Goal: Task Accomplishment & Management: Use online tool/utility

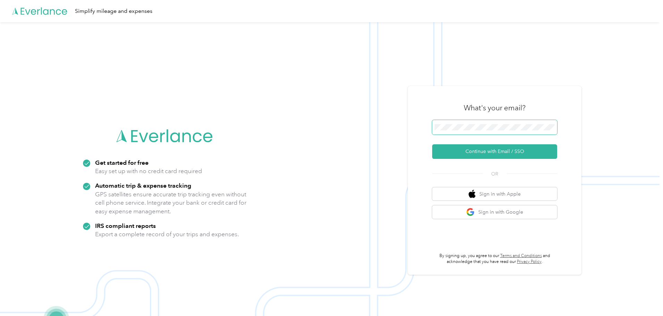
click at [501, 133] on span at bounding box center [494, 127] width 125 height 15
click at [493, 150] on button "Continue with Email / SSO" at bounding box center [494, 151] width 125 height 15
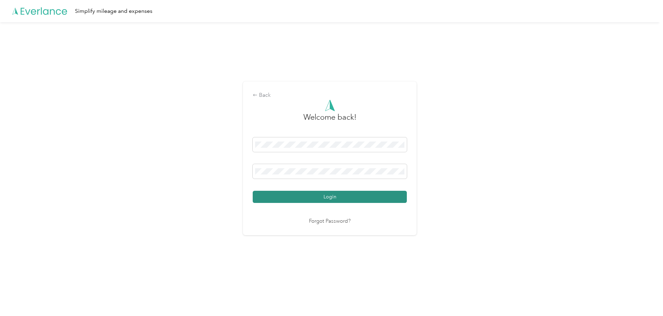
click at [303, 197] on button "Login" at bounding box center [330, 197] width 154 height 12
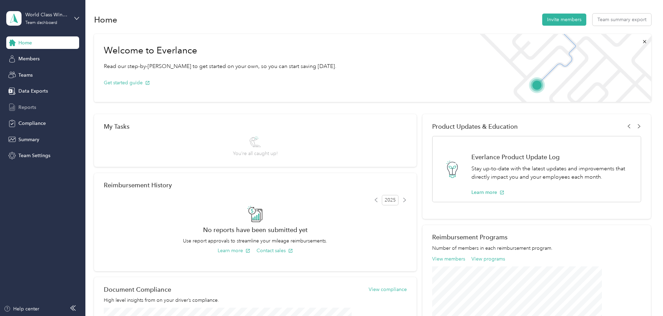
click at [21, 106] on span "Reports" at bounding box center [27, 107] width 18 height 7
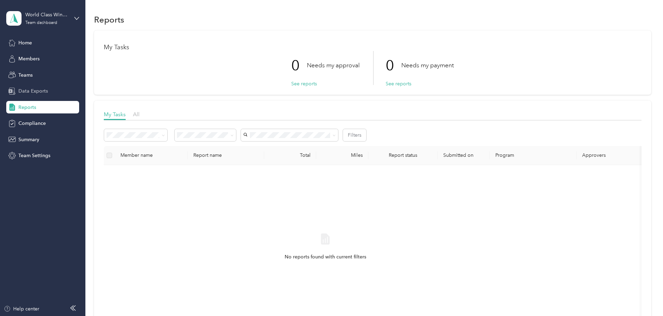
click at [36, 89] on span "Data Exports" at bounding box center [33, 91] width 30 height 7
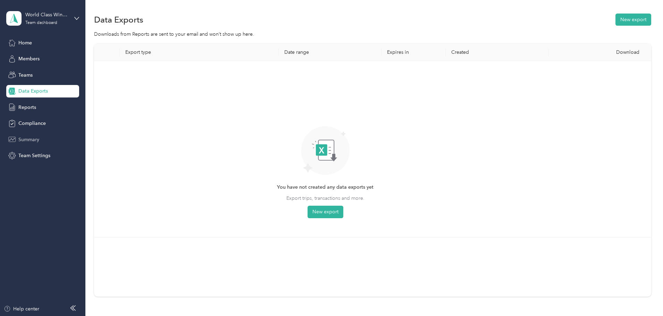
click at [37, 142] on span "Summary" at bounding box center [28, 139] width 21 height 7
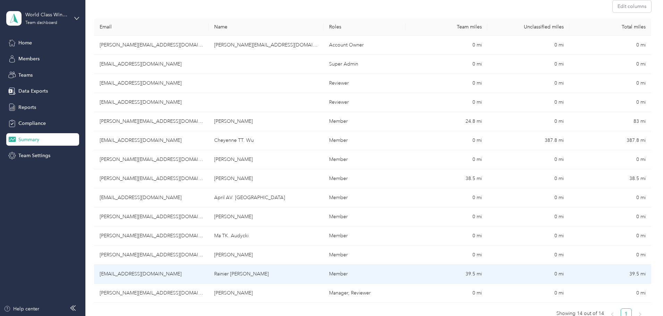
scroll to position [104, 0]
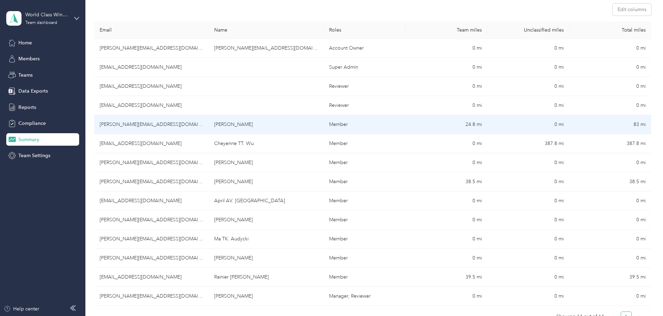
click at [319, 123] on td "[PERSON_NAME]" at bounding box center [266, 124] width 115 height 19
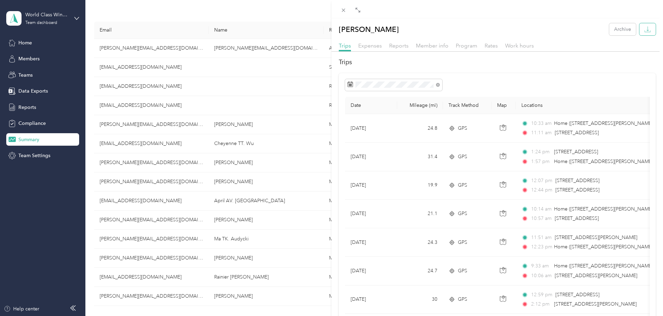
click at [644, 32] on icon "button" at bounding box center [647, 29] width 7 height 7
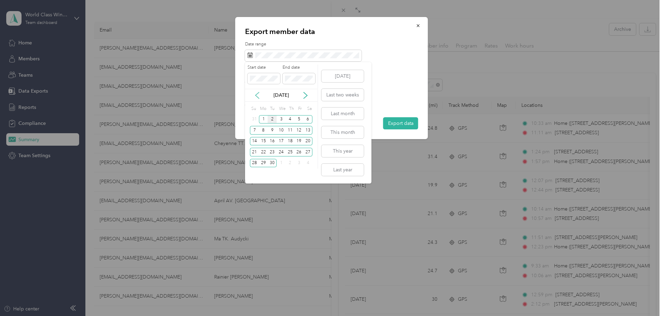
click at [257, 93] on icon at bounding box center [257, 95] width 7 height 7
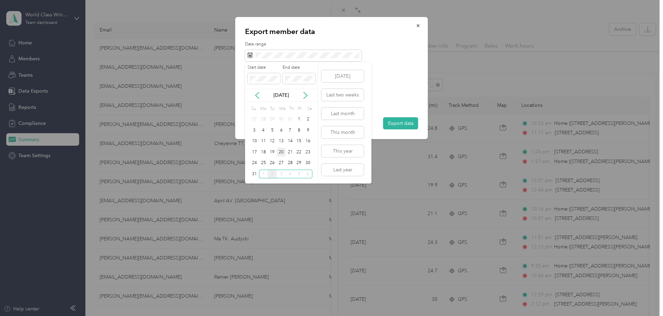
click at [283, 151] on div "20" at bounding box center [281, 152] width 9 height 9
click at [266, 172] on div "1" at bounding box center [263, 174] width 9 height 9
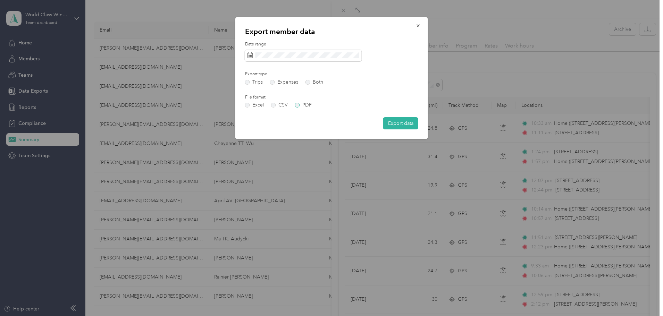
click at [300, 105] on label "PDF" at bounding box center [303, 105] width 17 height 5
click at [404, 123] on button "Export data" at bounding box center [400, 123] width 35 height 12
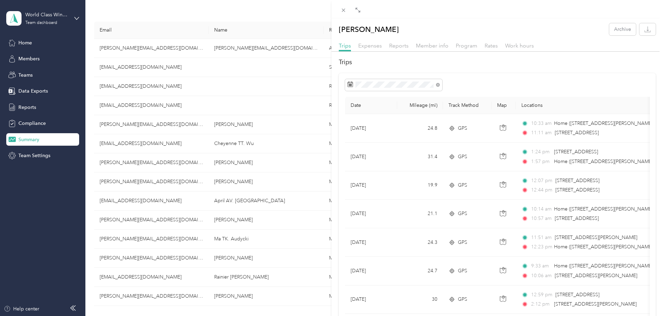
click at [295, 144] on div "[PERSON_NAME] Archive Trips Expenses Reports Member info Program Rates Work hou…" at bounding box center [331, 158] width 663 height 316
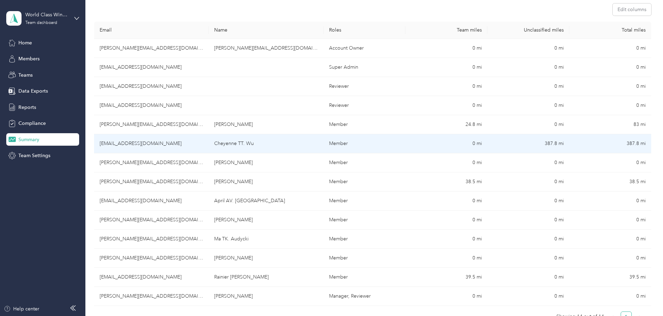
click at [292, 143] on td "Cheyenne TT. Wu" at bounding box center [266, 143] width 115 height 19
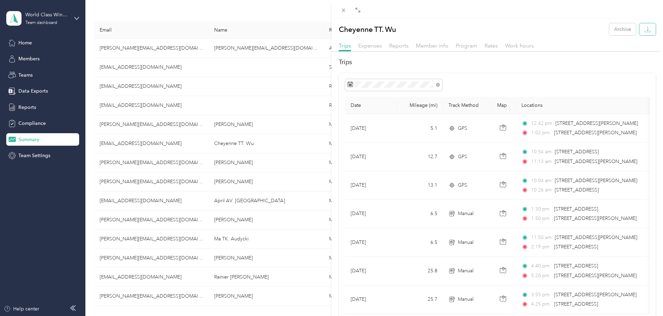
click at [646, 31] on icon "button" at bounding box center [648, 32] width 6 height 2
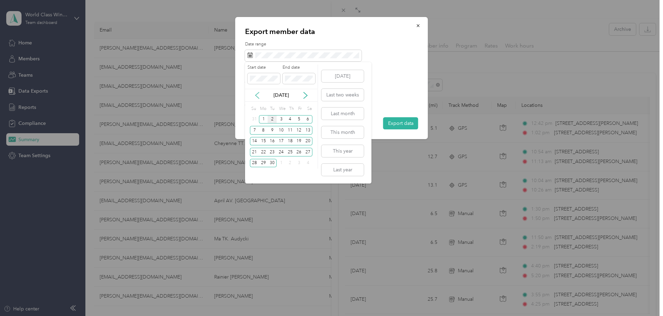
click at [258, 99] on icon at bounding box center [257, 95] width 7 height 7
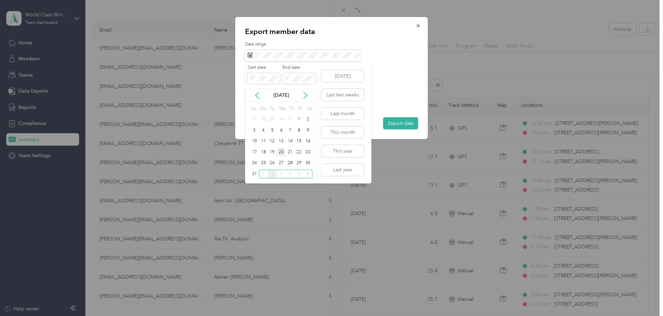
click at [280, 152] on div "20" at bounding box center [281, 152] width 9 height 9
click at [262, 174] on div "1" at bounding box center [263, 174] width 9 height 9
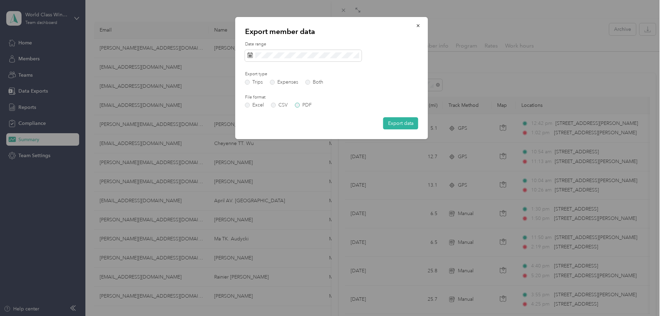
click at [299, 106] on label "PDF" at bounding box center [303, 105] width 17 height 5
click at [391, 120] on button "Export data" at bounding box center [400, 123] width 35 height 12
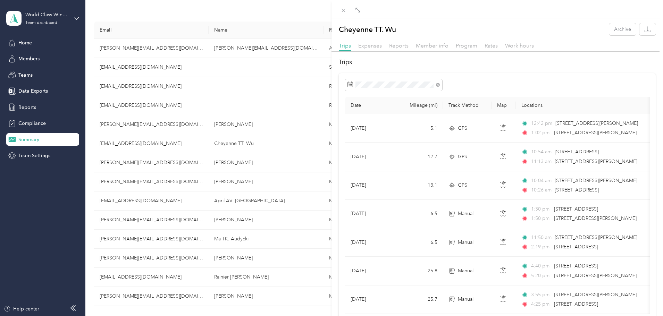
click at [265, 163] on div "Cheyenne TT. Wu Archive Trips Expenses Reports Member info Program Rates Work h…" at bounding box center [331, 158] width 663 height 316
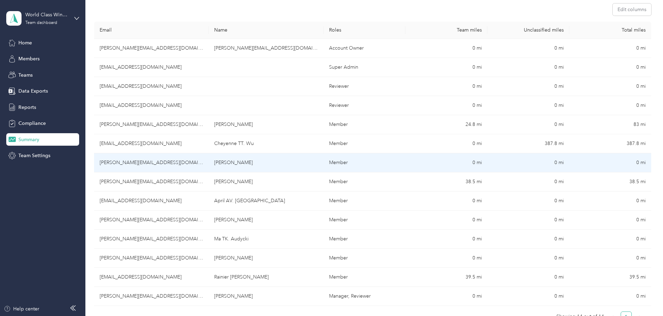
click at [209, 165] on td "[PERSON_NAME][EMAIL_ADDRESS][DOMAIN_NAME]" at bounding box center [151, 162] width 115 height 19
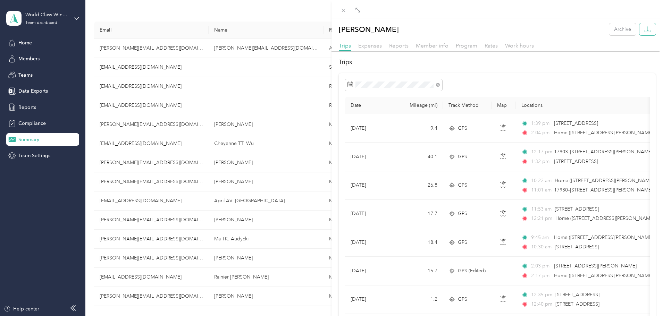
click at [644, 28] on icon "button" at bounding box center [647, 29] width 7 height 7
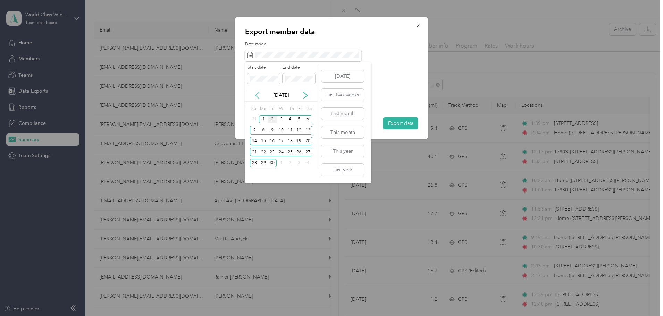
click at [260, 98] on icon at bounding box center [257, 95] width 7 height 7
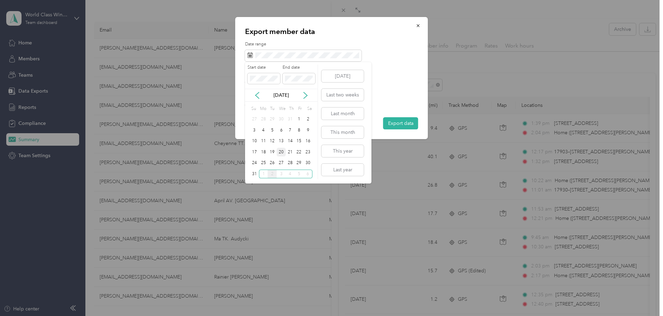
click at [282, 153] on div "20" at bounding box center [281, 152] width 9 height 9
click at [265, 175] on div "1" at bounding box center [263, 174] width 9 height 9
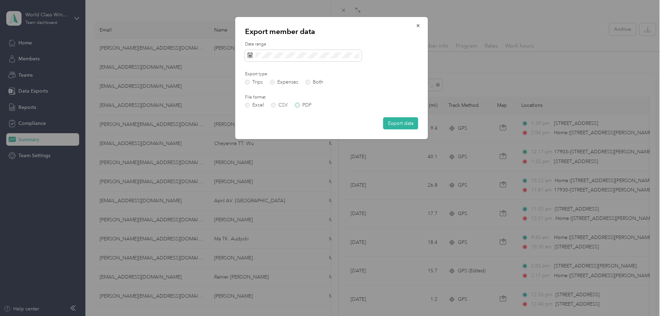
drag, startPoint x: 299, startPoint y: 105, endPoint x: 323, endPoint y: 110, distance: 24.6
click at [300, 105] on label "PDF" at bounding box center [303, 105] width 17 height 5
click at [397, 123] on button "Export data" at bounding box center [400, 123] width 35 height 12
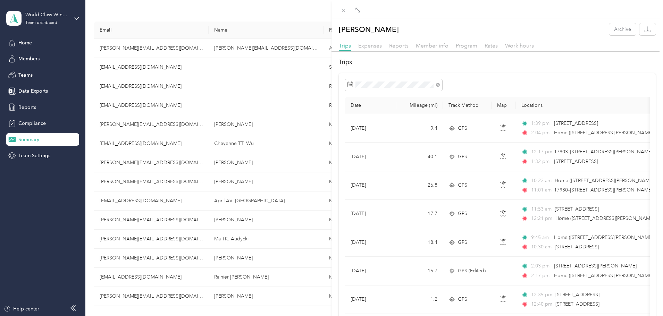
click at [265, 186] on div "[PERSON_NAME] Archive Trips Expenses Reports Member info Program Rates Work hou…" at bounding box center [331, 158] width 663 height 316
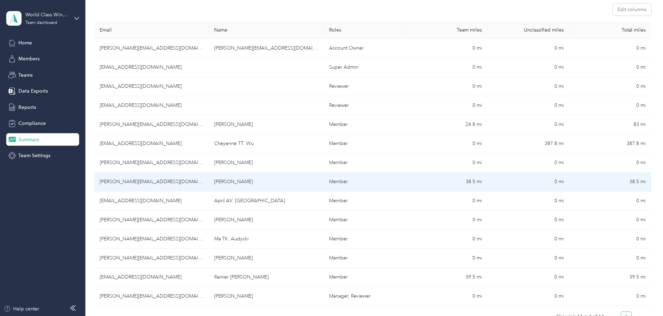
click at [187, 182] on td "[PERSON_NAME][EMAIL_ADDRESS][DOMAIN_NAME]" at bounding box center [151, 182] width 115 height 19
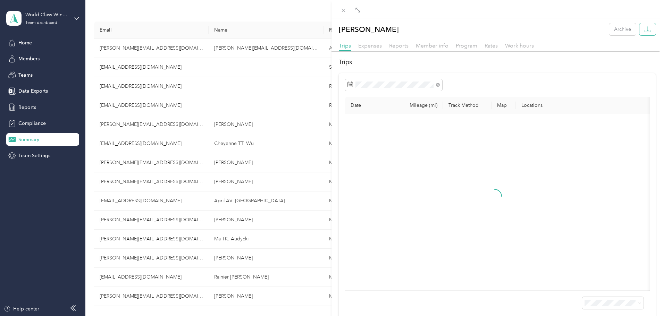
click at [647, 30] on button "button" at bounding box center [648, 29] width 16 height 12
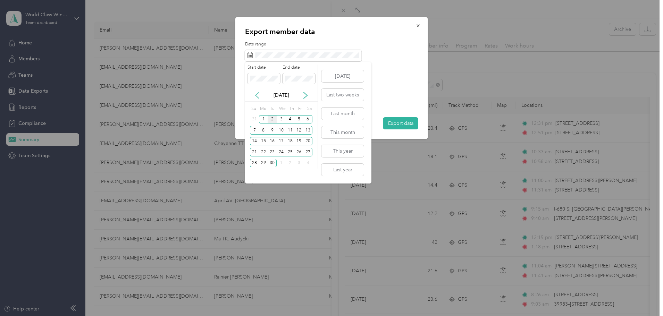
click at [259, 96] on icon at bounding box center [257, 95] width 7 height 7
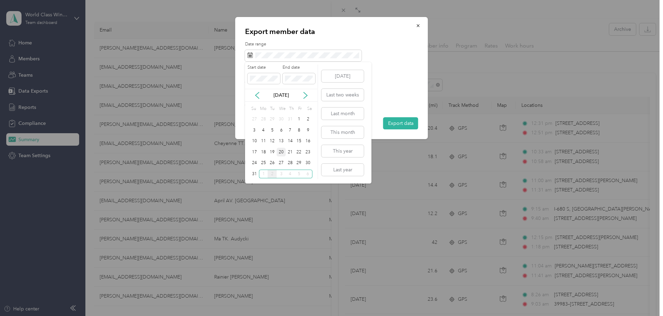
click at [281, 152] on div "20" at bounding box center [281, 152] width 9 height 9
click at [264, 175] on div "1" at bounding box center [263, 174] width 9 height 9
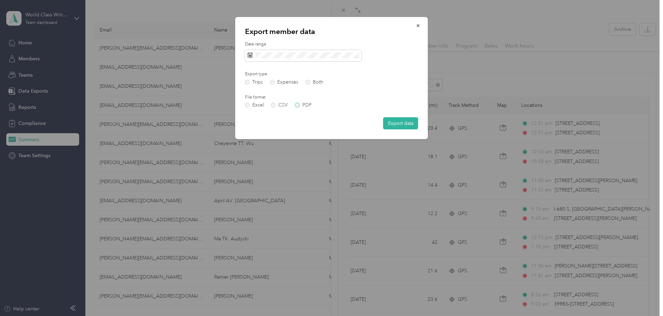
click at [300, 107] on label "PDF" at bounding box center [303, 105] width 17 height 5
click at [397, 123] on button "Export data" at bounding box center [400, 123] width 35 height 12
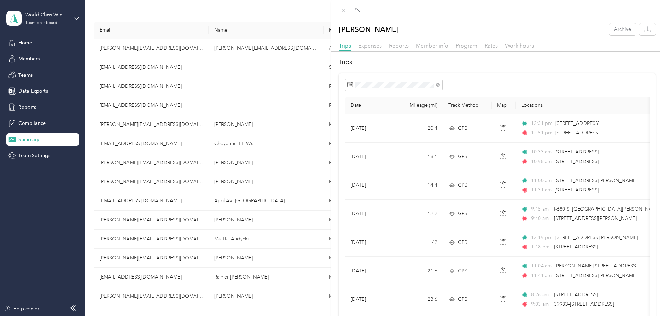
drag, startPoint x: 191, startPoint y: 203, endPoint x: 178, endPoint y: 203, distance: 13.5
click at [191, 203] on div "[PERSON_NAME] Archive Trips Expenses Reports Member info Program Rates Work hou…" at bounding box center [331, 158] width 663 height 316
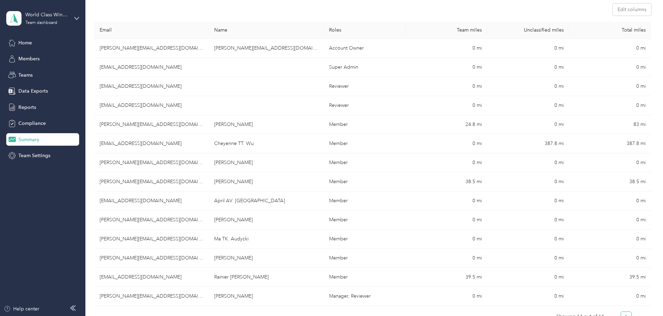
click at [175, 202] on div at bounding box center [331, 158] width 663 height 316
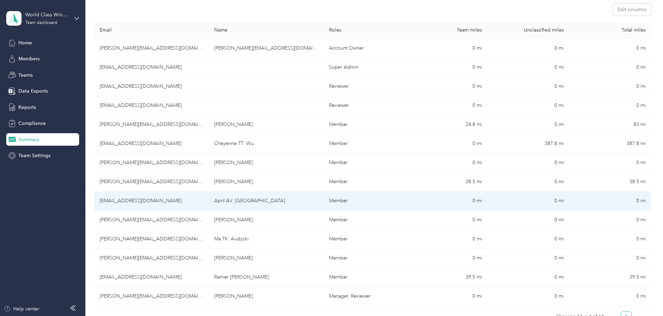
click at [204, 201] on td "[EMAIL_ADDRESS][DOMAIN_NAME]" at bounding box center [151, 201] width 115 height 19
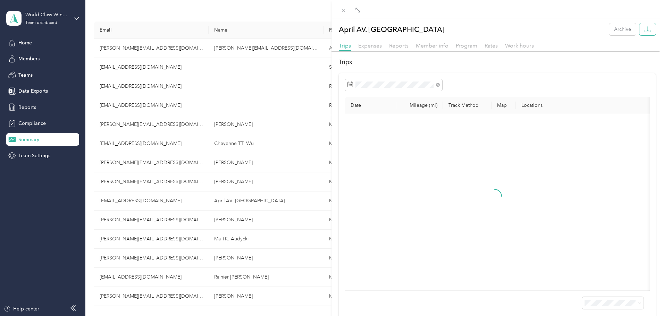
click at [646, 31] on button "button" at bounding box center [648, 29] width 16 height 12
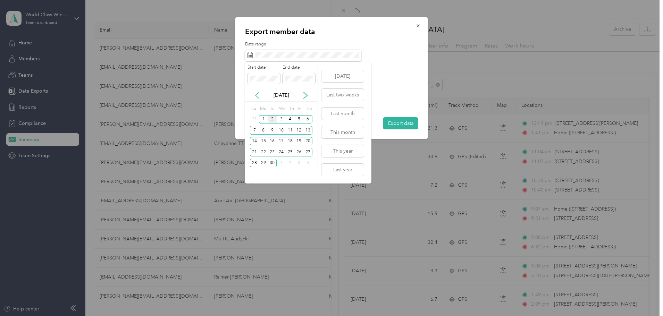
click at [256, 95] on icon at bounding box center [257, 95] width 3 height 6
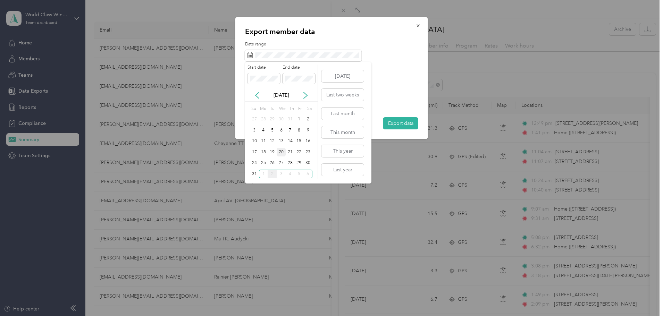
click at [280, 153] on div "20" at bounding box center [281, 152] width 9 height 9
click at [263, 175] on div "1" at bounding box center [263, 174] width 9 height 9
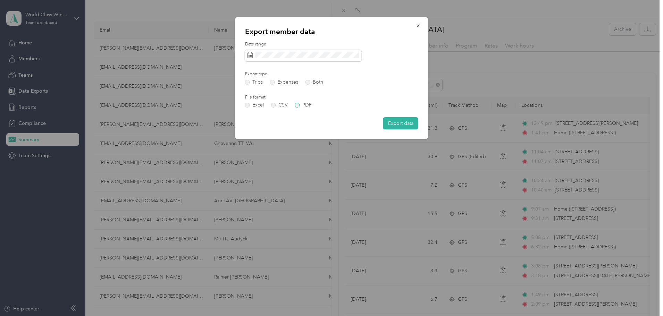
click at [305, 103] on label "PDF" at bounding box center [303, 105] width 17 height 5
click at [401, 120] on button "Export data" at bounding box center [400, 123] width 35 height 12
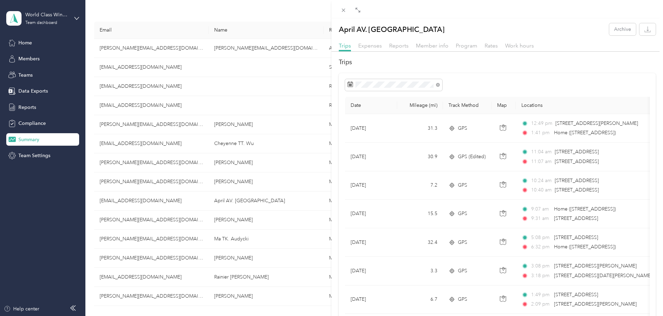
click at [183, 218] on div "April AV. Bindsbergen Archive Trips Expenses Reports Member info Program Rates …" at bounding box center [331, 158] width 663 height 316
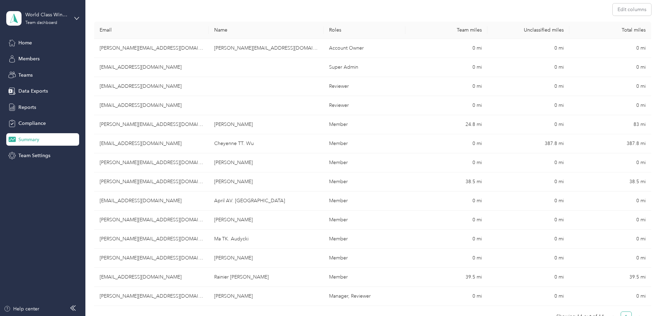
click at [185, 224] on div at bounding box center [331, 158] width 663 height 316
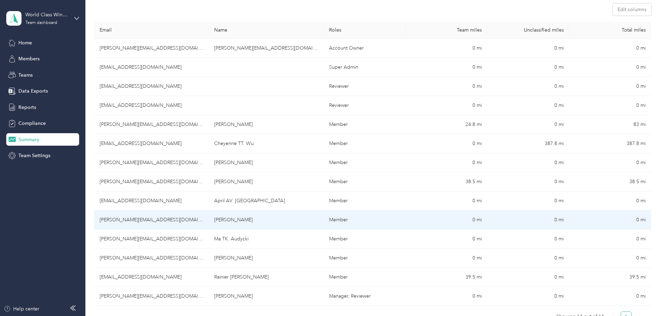
click at [185, 223] on td "[PERSON_NAME][EMAIL_ADDRESS][DOMAIN_NAME]" at bounding box center [151, 220] width 115 height 19
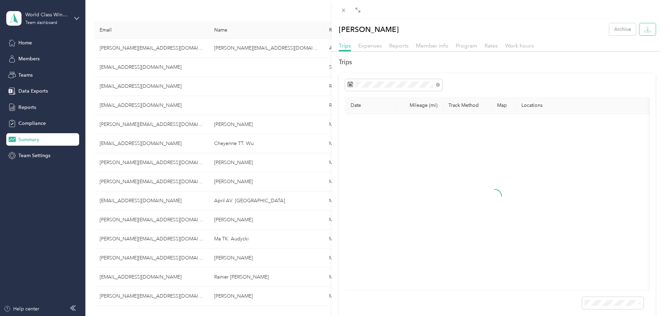
click at [646, 29] on button "button" at bounding box center [648, 29] width 16 height 12
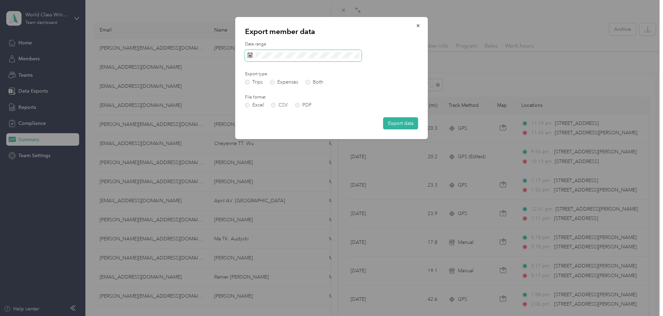
click at [291, 59] on span at bounding box center [303, 56] width 117 height 12
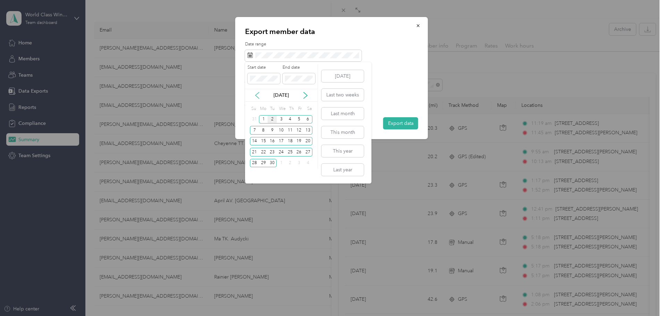
click at [257, 95] on icon at bounding box center [257, 95] width 7 height 7
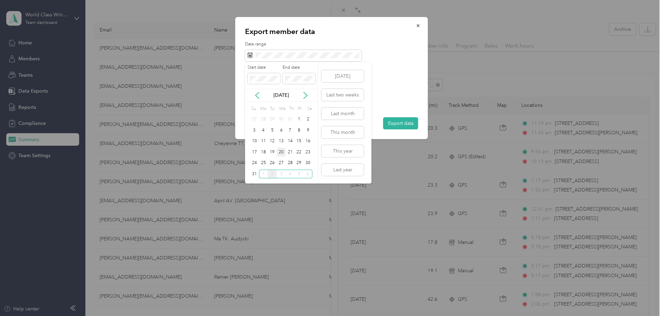
click at [281, 152] on div "20" at bounding box center [281, 152] width 9 height 9
click at [261, 174] on div "1" at bounding box center [263, 174] width 9 height 9
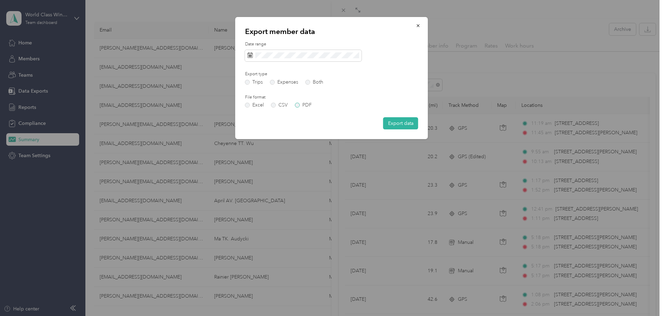
click at [305, 107] on label "PDF" at bounding box center [303, 105] width 17 height 5
click at [393, 122] on button "Export data" at bounding box center [400, 123] width 35 height 12
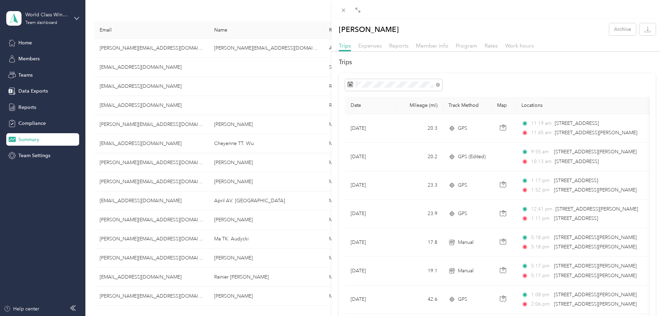
click at [161, 235] on div "[PERSON_NAME] Archive Trips Expenses Reports Member info Program Rates Work hou…" at bounding box center [331, 158] width 663 height 316
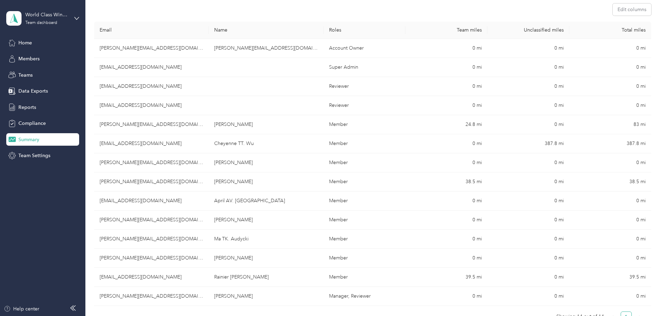
click at [213, 235] on div at bounding box center [331, 158] width 663 height 316
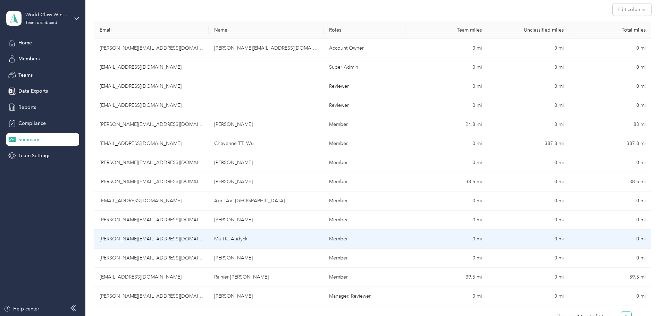
click at [200, 239] on td "[PERSON_NAME][EMAIL_ADDRESS][DOMAIN_NAME]" at bounding box center [151, 239] width 115 height 19
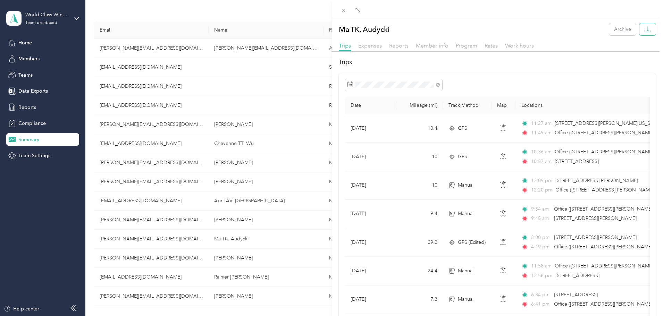
click at [648, 28] on button "button" at bounding box center [648, 29] width 16 height 12
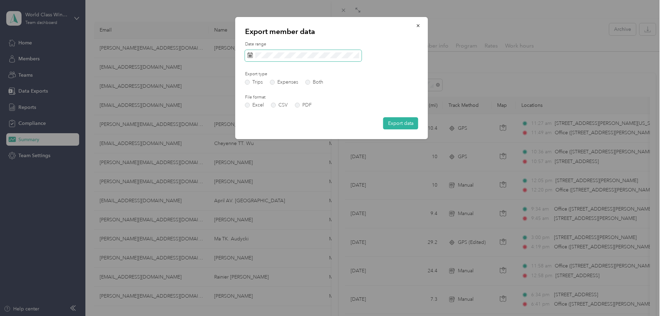
click at [271, 50] on div "Date range" at bounding box center [331, 51] width 173 height 20
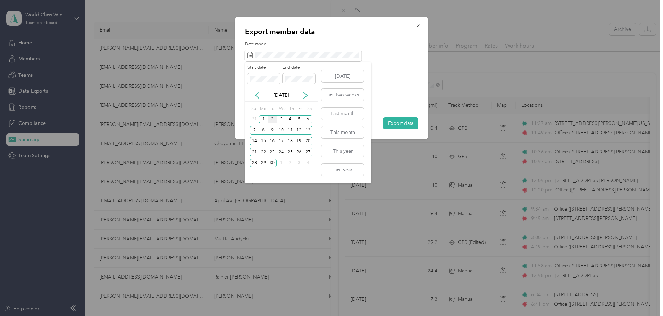
drag, startPoint x: 254, startPoint y: 97, endPoint x: 263, endPoint y: 94, distance: 8.6
click at [255, 96] on icon at bounding box center [257, 95] width 7 height 7
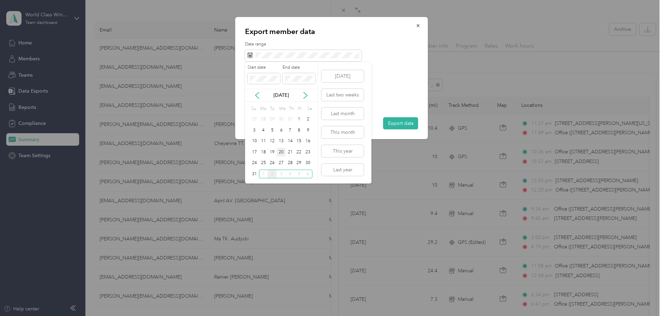
click at [281, 153] on div "20" at bounding box center [281, 152] width 9 height 9
click at [264, 176] on div "1" at bounding box center [263, 174] width 9 height 9
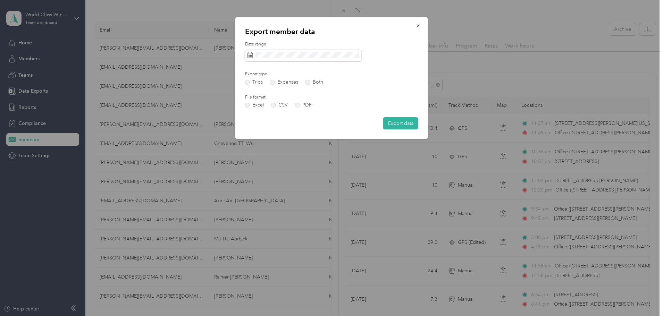
click at [299, 108] on div "Date range Export type Trips Expenses Both File format Excel CSV PDF Export data" at bounding box center [331, 85] width 173 height 88
click at [300, 105] on label "PDF" at bounding box center [303, 105] width 17 height 5
click at [410, 124] on button "Export data" at bounding box center [400, 123] width 35 height 12
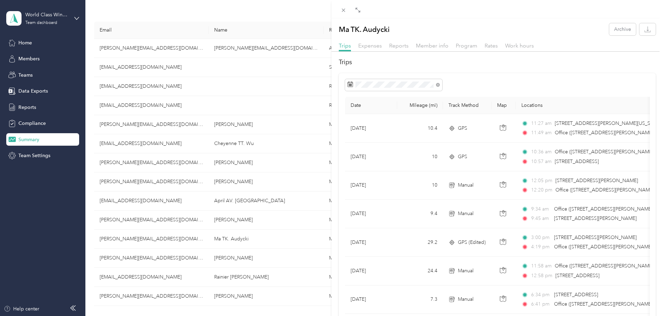
click at [184, 254] on div "Ma TK. Audycki Archive Trips Expenses Reports Member info Program Rates Work ho…" at bounding box center [331, 158] width 663 height 316
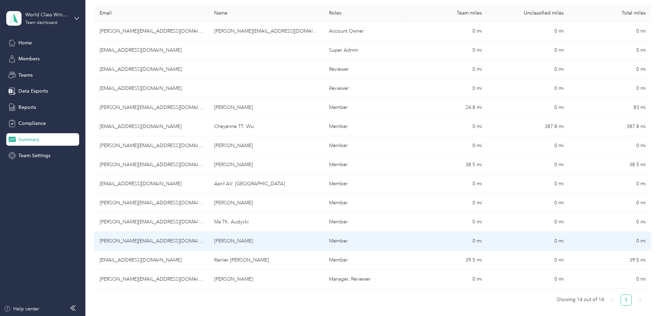
scroll to position [174, 0]
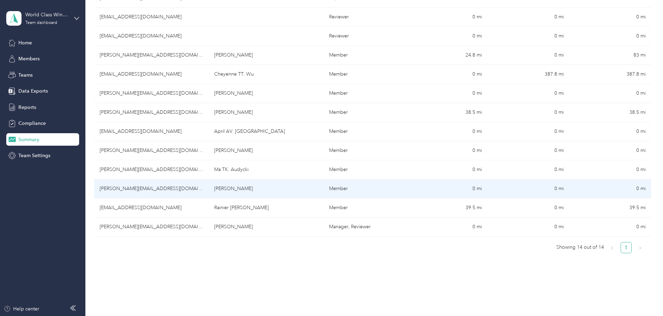
click at [178, 190] on td "[PERSON_NAME][EMAIL_ADDRESS][DOMAIN_NAME]" at bounding box center [151, 189] width 115 height 19
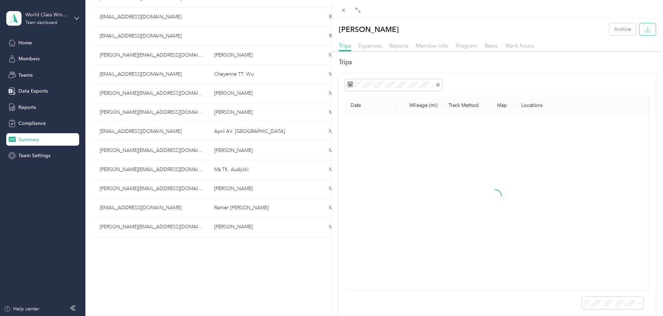
click at [643, 26] on button "button" at bounding box center [648, 29] width 16 height 12
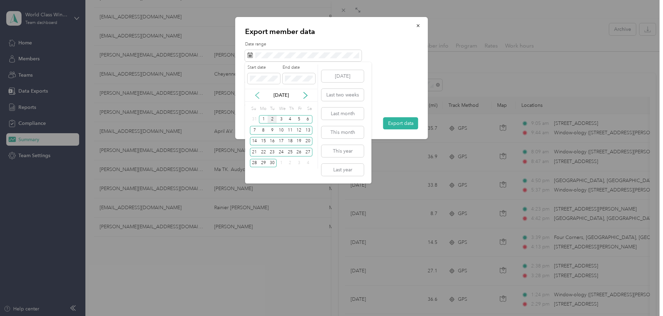
click at [255, 94] on icon at bounding box center [257, 95] width 7 height 7
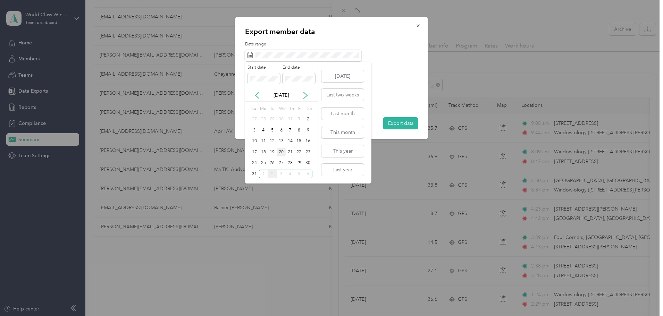
click at [280, 153] on div "20" at bounding box center [281, 152] width 9 height 9
click at [262, 175] on div "1" at bounding box center [263, 174] width 9 height 9
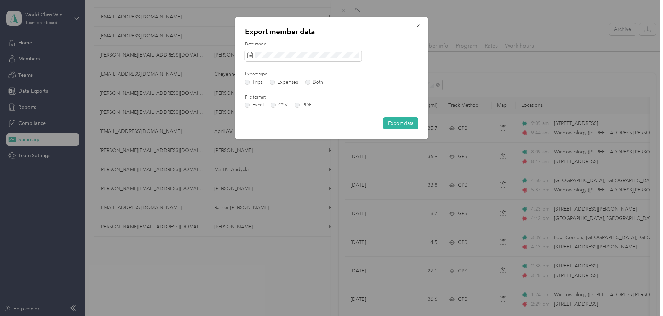
drag, startPoint x: 300, startPoint y: 104, endPoint x: 340, endPoint y: 107, distance: 39.3
click at [302, 105] on label "PDF" at bounding box center [303, 105] width 17 height 5
click at [406, 123] on button "Export data" at bounding box center [400, 123] width 35 height 12
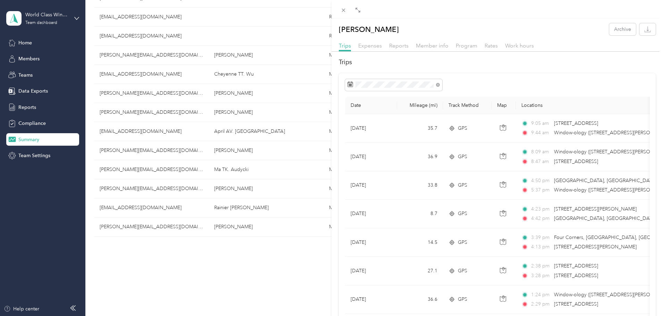
click at [193, 209] on div "[PERSON_NAME] Archive Trips Expenses Reports Member info Program Rates Work hou…" at bounding box center [331, 158] width 663 height 316
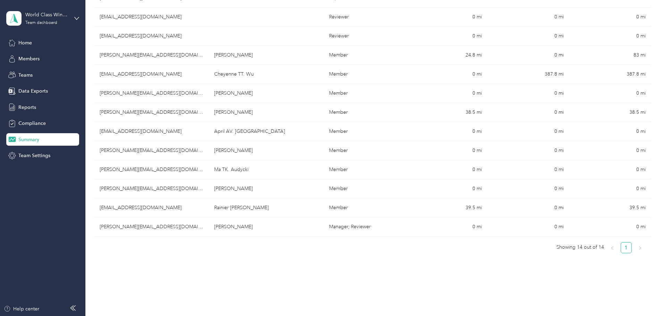
click at [201, 209] on div at bounding box center [331, 158] width 663 height 316
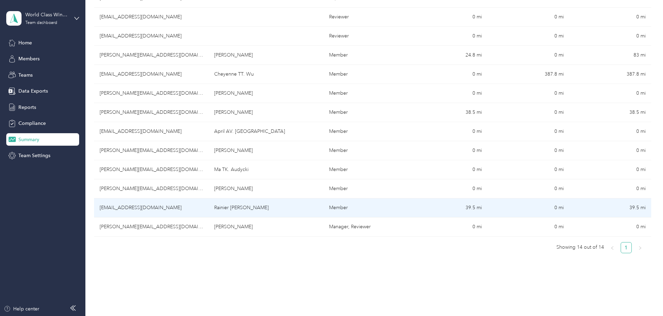
click at [239, 210] on td "Rainier [PERSON_NAME]" at bounding box center [266, 208] width 115 height 19
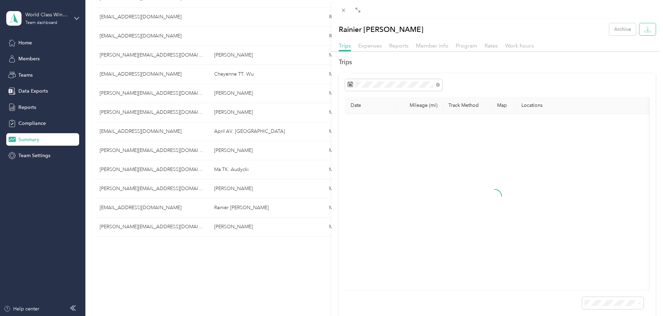
click at [644, 30] on icon "button" at bounding box center [647, 29] width 7 height 7
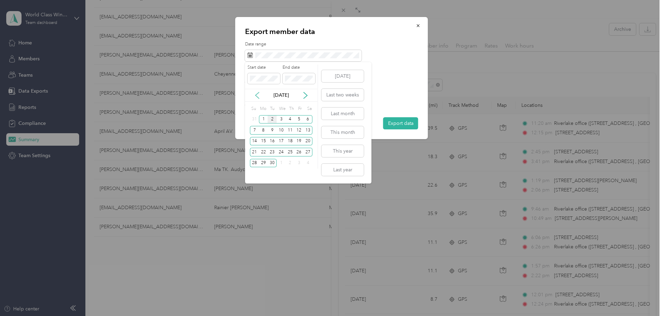
click at [257, 98] on icon at bounding box center [257, 95] width 7 height 7
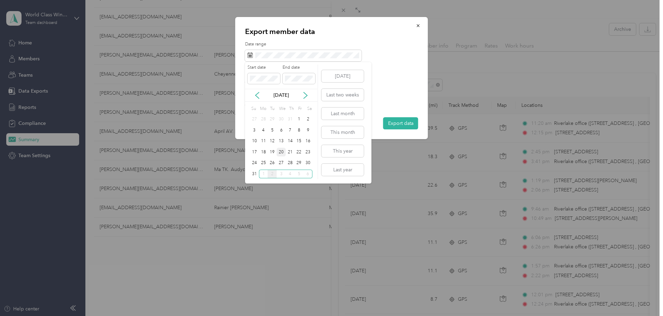
click at [281, 153] on div "20" at bounding box center [281, 152] width 9 height 9
click at [262, 175] on div "1" at bounding box center [263, 174] width 9 height 9
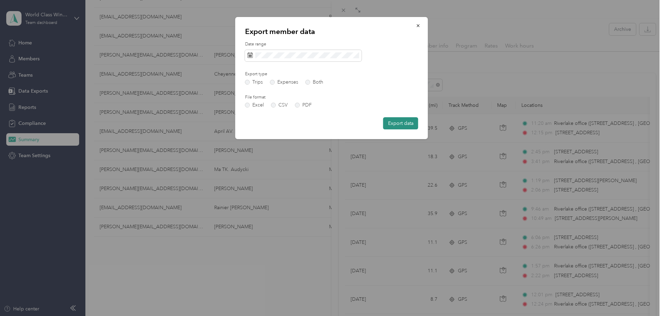
click at [411, 125] on button "Export data" at bounding box center [400, 123] width 35 height 12
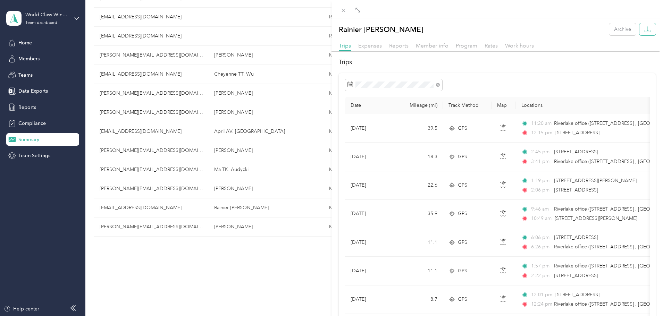
click at [644, 31] on icon "button" at bounding box center [647, 29] width 7 height 7
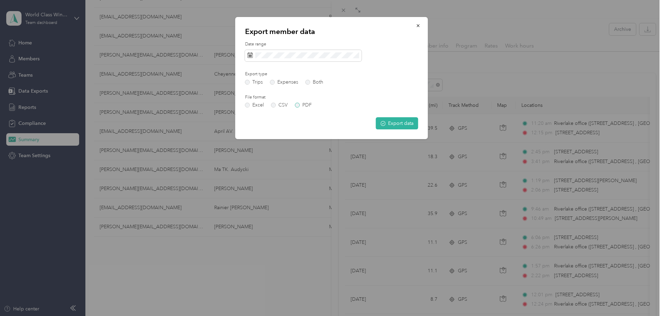
click at [301, 106] on label "PDF" at bounding box center [303, 105] width 17 height 5
click at [402, 124] on button "Export data" at bounding box center [397, 123] width 42 height 12
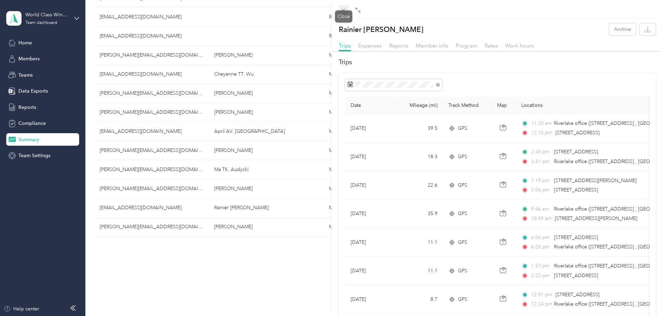
click at [341, 9] on icon at bounding box center [344, 10] width 6 height 6
